Goal: Task Accomplishment & Management: Complete application form

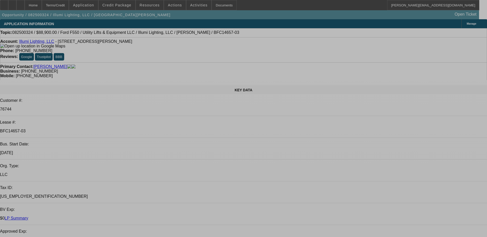
select select "0"
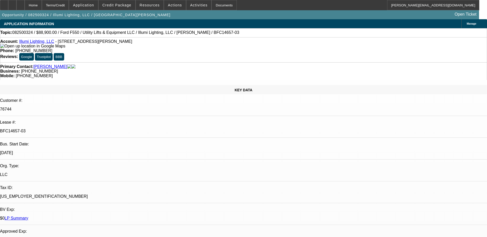
select select "0"
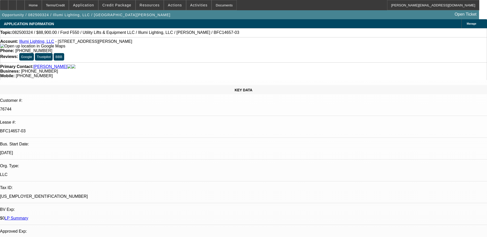
select select "0"
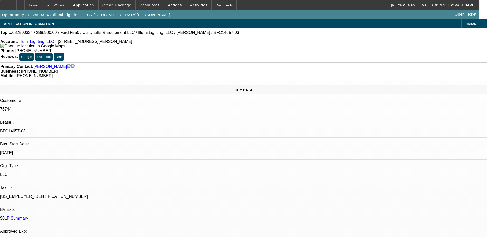
select select "0"
select select "1"
select select "3"
select select "6"
select select "1"
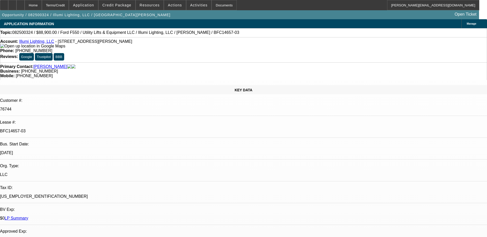
select select "3"
select select "6"
select select "1"
select select "3"
select select "6"
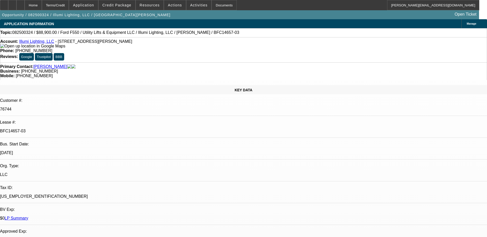
select select "1"
select select "3"
select select "6"
